Goal: Find contact information: Find contact information

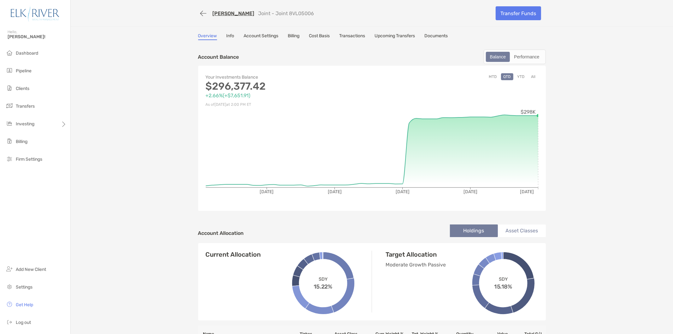
scroll to position [258, 0]
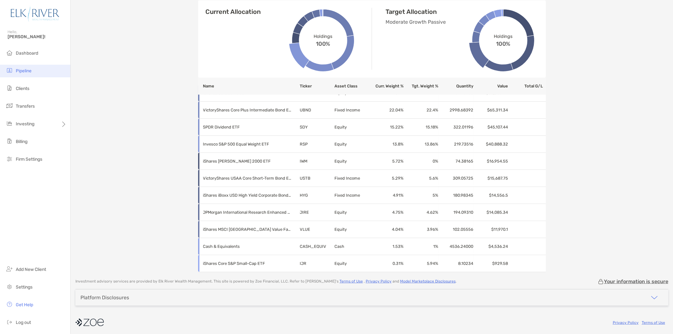
click at [41, 69] on li "Pipeline" at bounding box center [35, 71] width 70 height 13
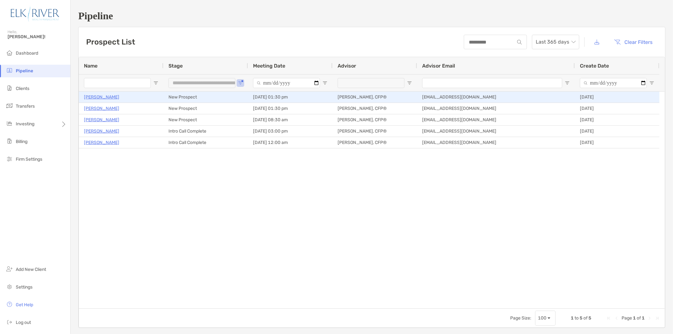
click at [104, 97] on p "[PERSON_NAME]" at bounding box center [101, 97] width 35 height 8
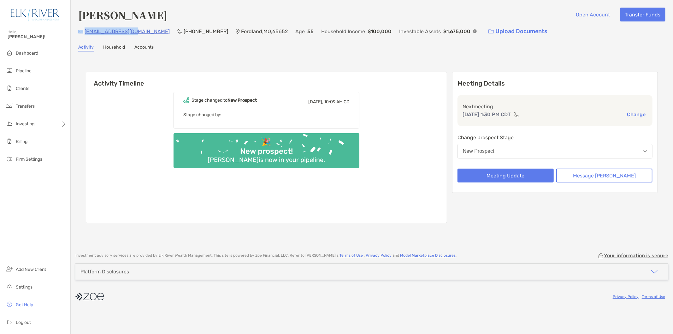
drag, startPoint x: 135, startPoint y: 32, endPoint x: 149, endPoint y: 37, distance: 14.7
click at [131, 32] on p "[EMAIL_ADDRESS][DOMAIN_NAME]" at bounding box center [127, 31] width 85 height 8
click at [150, 39] on div "Dane Gilmore Open Account Transfer Funds drgilmore9080@gmail.com (907) 953-9723…" at bounding box center [372, 123] width 602 height 246
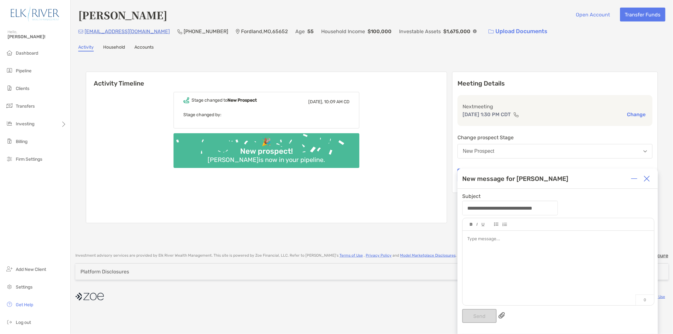
drag, startPoint x: 149, startPoint y: 30, endPoint x: 86, endPoint y: 30, distance: 62.5
click at [85, 30] on div "drgilmore9080@gmail.com (907) 953-9723 Fordland , MO , 65652 Age 55 Household I…" at bounding box center [371, 32] width 587 height 14
click at [647, 179] on img at bounding box center [647, 178] width 6 height 6
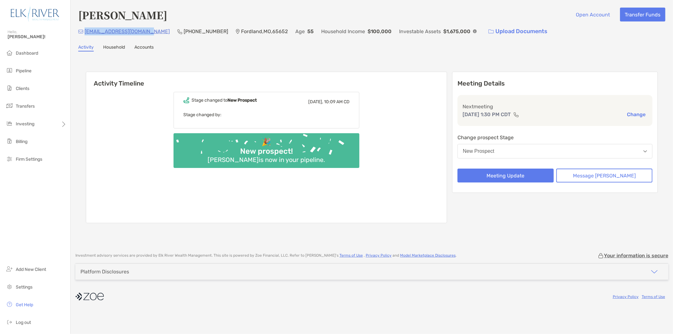
drag, startPoint x: 151, startPoint y: 30, endPoint x: 85, endPoint y: 28, distance: 65.7
click at [85, 28] on div "drgilmore9080@gmail.com (907) 953-9723 Fordland , MO , 65652 Age 55 Household I…" at bounding box center [371, 32] width 587 height 14
copy p "[EMAIL_ADDRESS][DOMAIN_NAME]"
